Goal: Find specific page/section: Find specific page/section

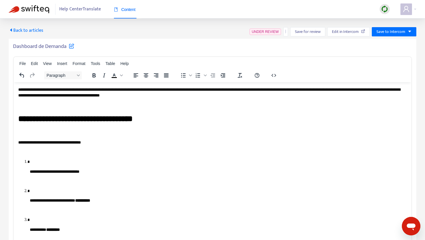
click at [22, 30] on span "Back to articles" at bounding box center [26, 31] width 35 height 8
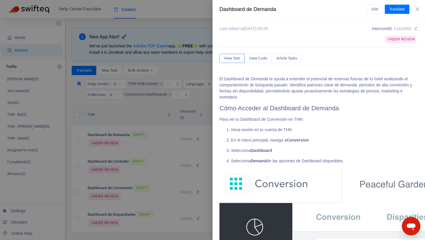
click at [130, 104] on div at bounding box center [212, 120] width 425 height 240
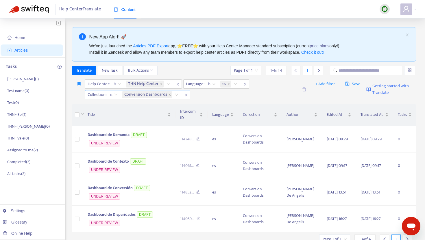
click at [166, 95] on span "Conversion Dashboards" at bounding box center [145, 94] width 43 height 7
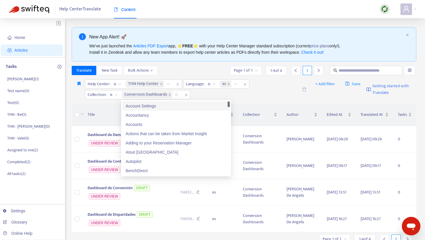
click at [170, 95] on icon "close" at bounding box center [169, 94] width 3 height 3
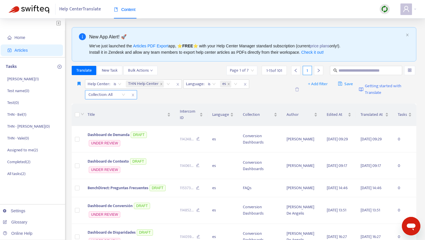
click at [120, 95] on div at bounding box center [104, 94] width 35 height 7
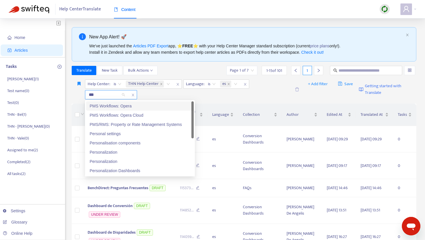
type input "****"
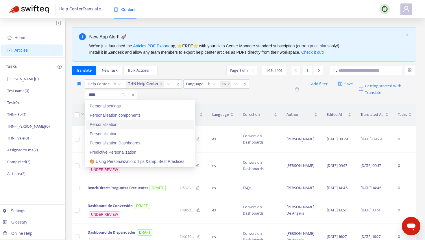
click at [129, 122] on div "Personalization" at bounding box center [140, 125] width 101 height 6
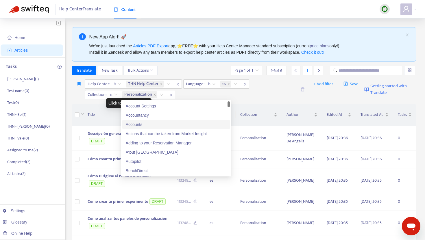
click at [110, 118] on div "Title" at bounding box center [128, 115] width 80 height 6
